Goal: Task Accomplishment & Management: Manage account settings

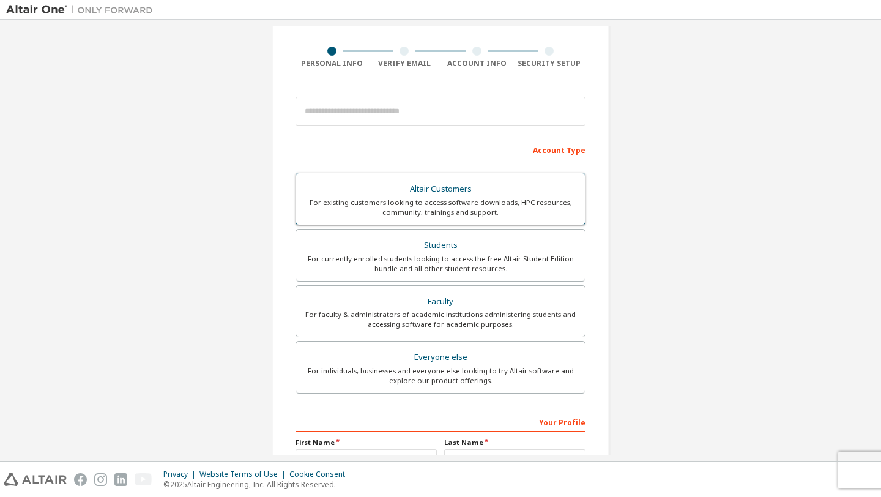
scroll to position [81, 0]
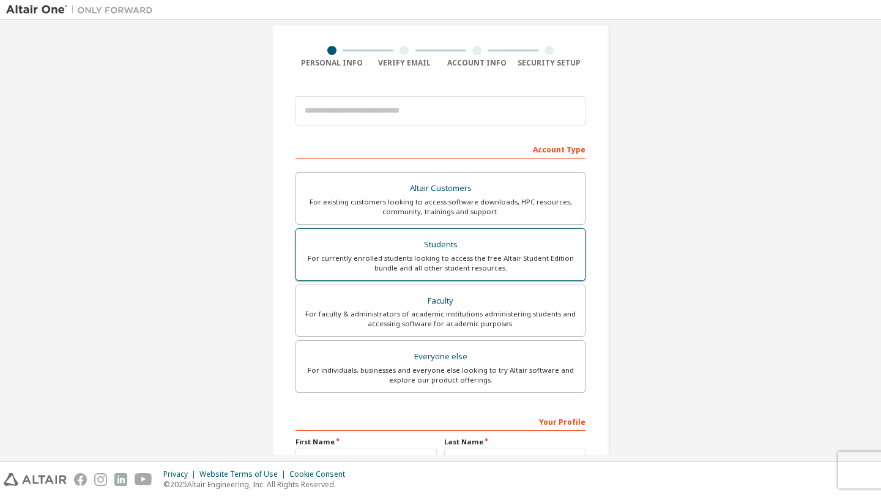
click at [412, 250] on div "Students" at bounding box center [441, 244] width 274 height 17
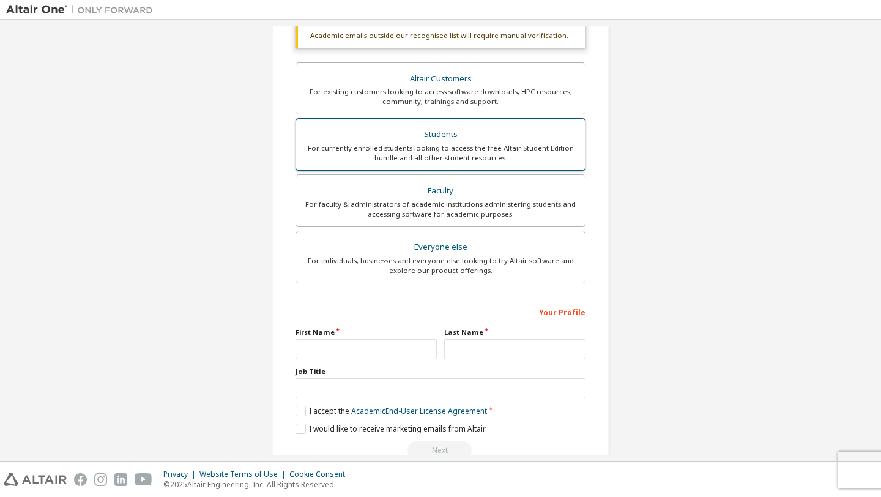
scroll to position [250, 0]
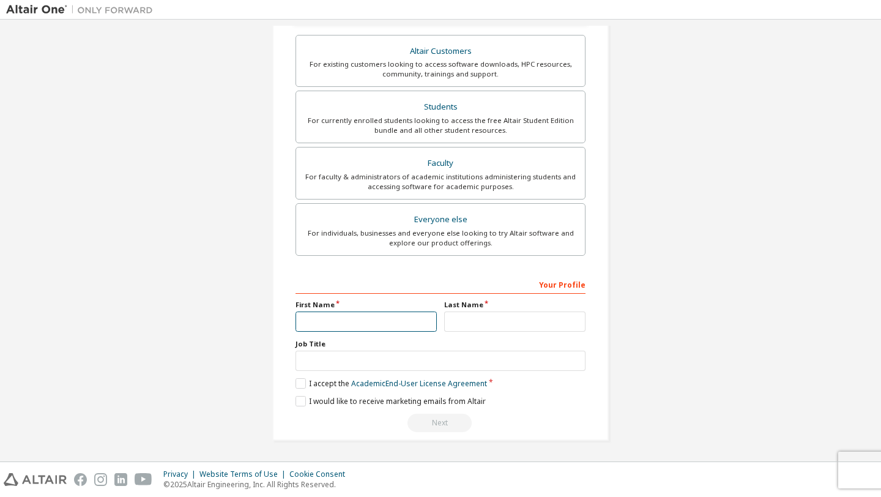
click at [369, 313] on input "text" at bounding box center [366, 321] width 141 height 20
type input "******"
click at [518, 316] on input "text" at bounding box center [514, 321] width 141 height 20
type input "**********"
click at [296, 382] on label "I accept the Academic End-User License Agreement" at bounding box center [392, 383] width 192 height 10
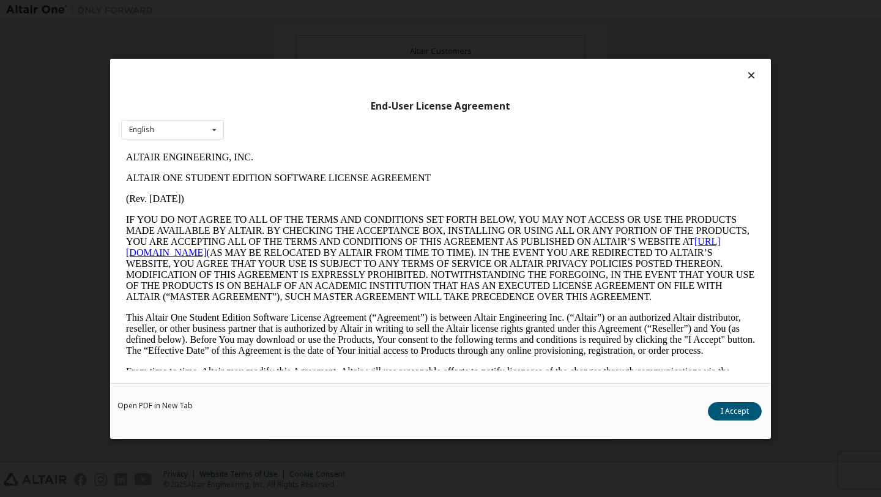
scroll to position [0, 0]
click at [741, 406] on button "I Accept" at bounding box center [735, 410] width 54 height 18
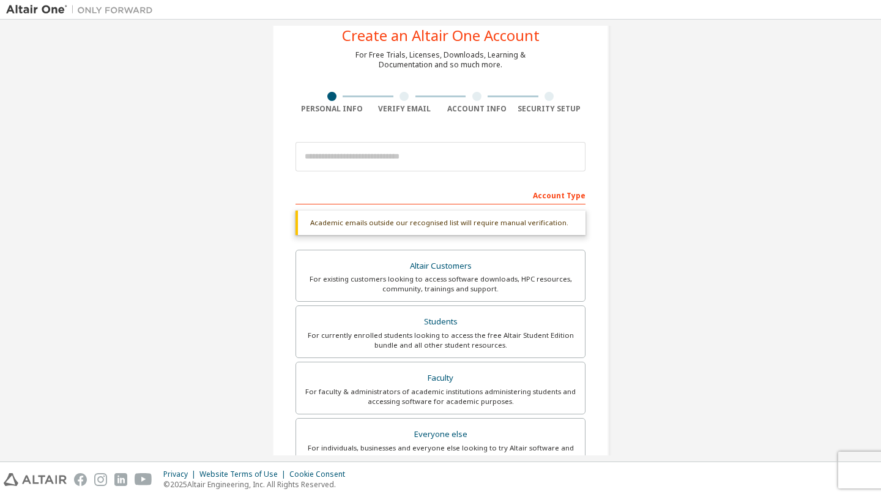
scroll to position [34, 0]
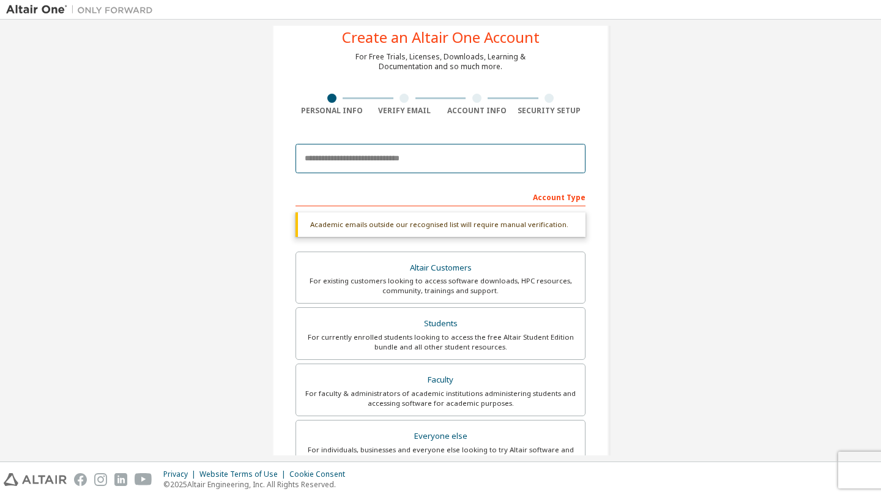
click at [367, 163] on input "email" at bounding box center [441, 158] width 290 height 29
type input "**********"
click at [379, 160] on input "**********" at bounding box center [441, 158] width 290 height 29
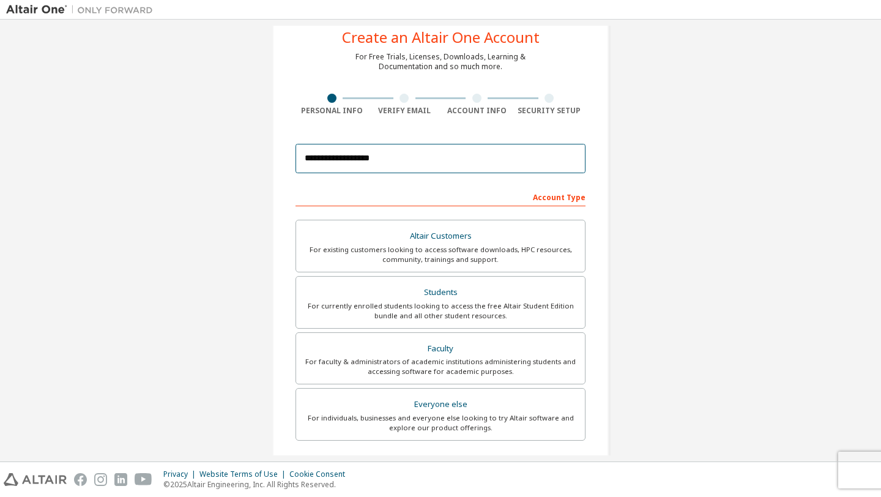
click at [348, 161] on input "**********" at bounding box center [441, 158] width 290 height 29
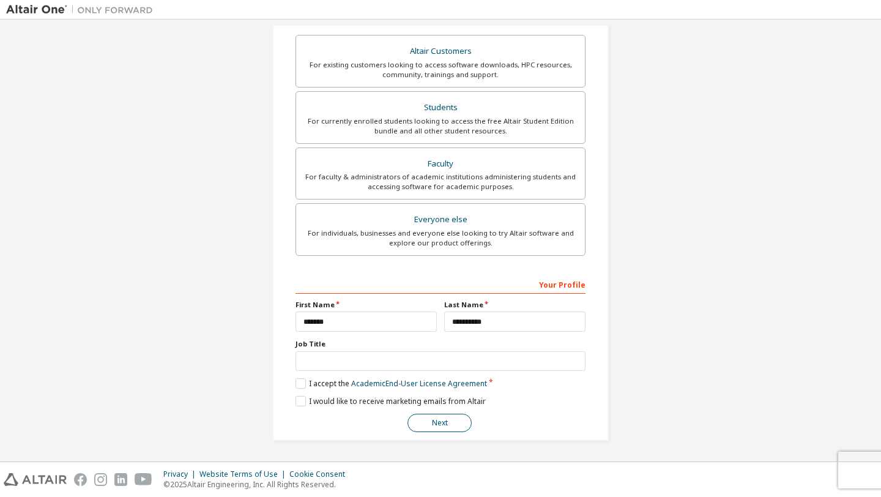
click at [433, 425] on button "Next" at bounding box center [440, 423] width 64 height 18
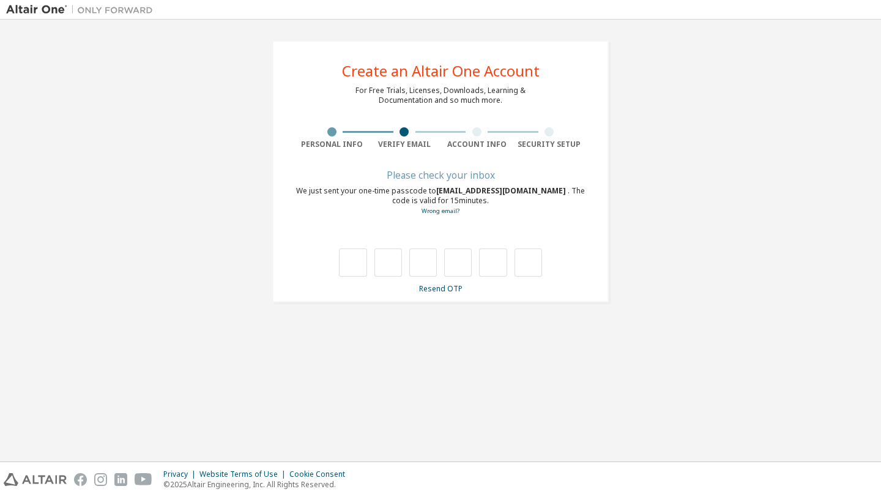
scroll to position [0, 0]
type input "*"
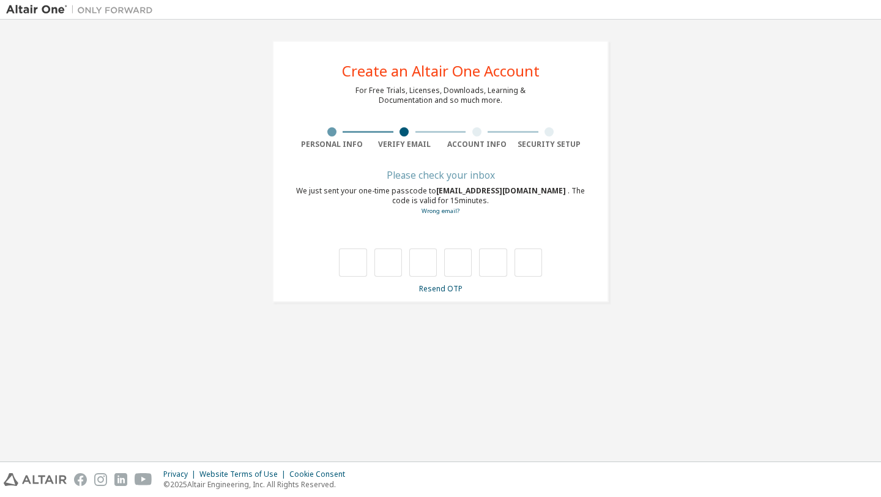
type input "*"
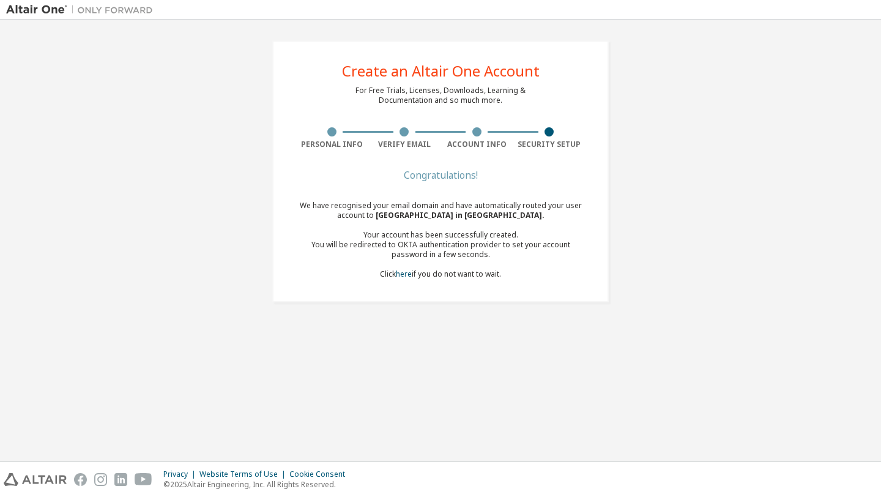
click at [450, 275] on div "We have recognised your email domain and have automatically routed your user ac…" at bounding box center [441, 240] width 290 height 78
click at [406, 274] on link "here" at bounding box center [404, 274] width 16 height 10
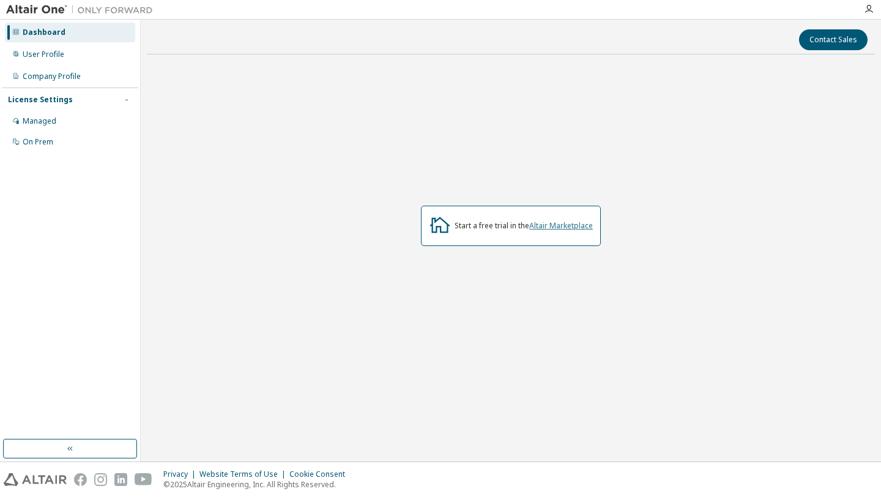
click at [552, 225] on link "Altair Marketplace" at bounding box center [561, 225] width 64 height 10
click at [47, 116] on div "Managed" at bounding box center [70, 121] width 130 height 20
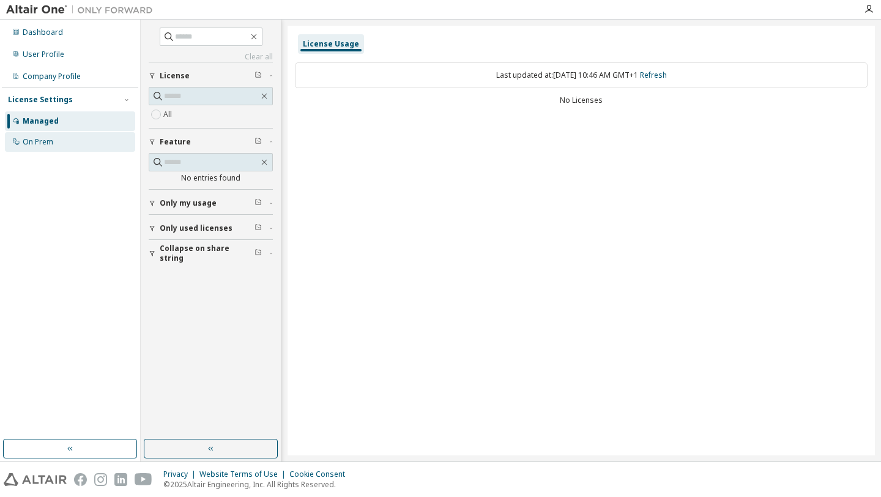
click at [81, 147] on div "On Prem" at bounding box center [70, 142] width 130 height 20
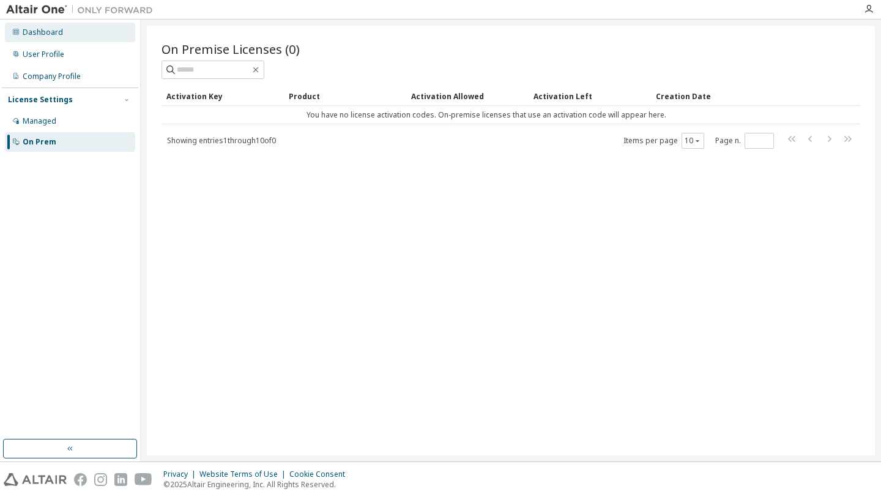
click at [39, 39] on div "Dashboard" at bounding box center [70, 33] width 130 height 20
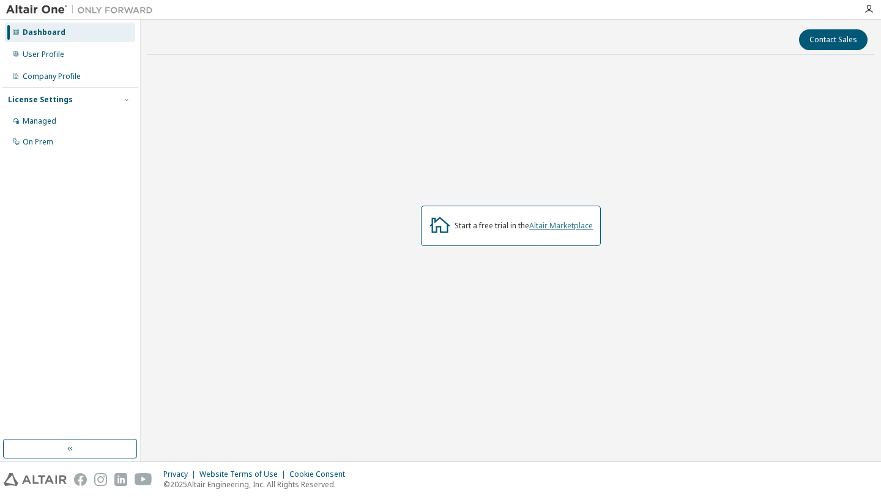
click at [543, 225] on link "Altair Marketplace" at bounding box center [561, 225] width 64 height 10
